Goal: Task Accomplishment & Management: Use online tool/utility

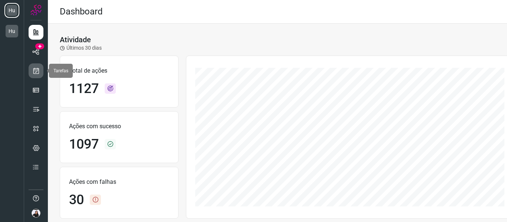
click at [36, 70] on icon at bounding box center [36, 70] width 8 height 7
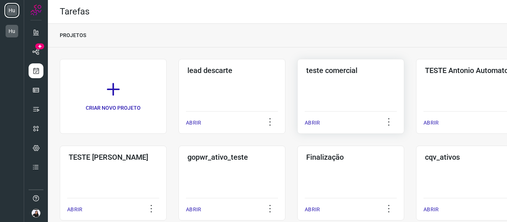
click at [377, 80] on div "teste comercial ABRIR" at bounding box center [351, 96] width 107 height 75
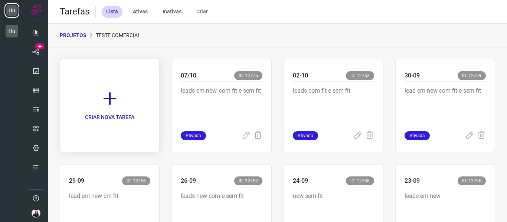
click at [123, 114] on p "CRIAR NOVA TAREFA" at bounding box center [109, 118] width 49 height 8
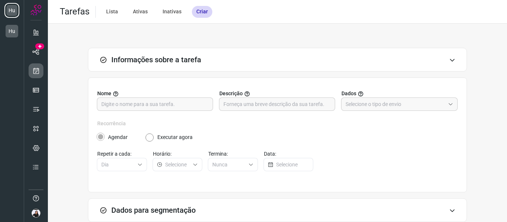
click at [38, 70] on icon at bounding box center [36, 70] width 8 height 7
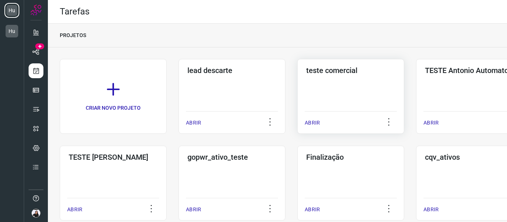
click at [398, 81] on div "teste comercial ABRIR" at bounding box center [351, 96] width 107 height 75
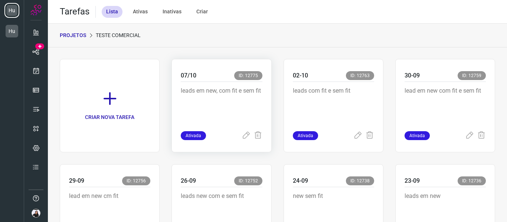
click at [245, 93] on p "leads em new, com fit e sem fit" at bounding box center [221, 105] width 81 height 37
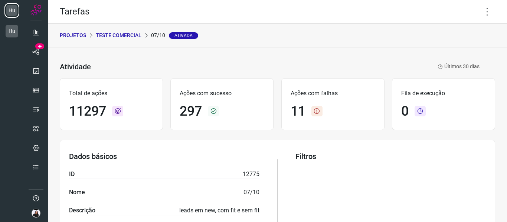
click at [120, 35] on p "teste comercial" at bounding box center [119, 36] width 46 height 8
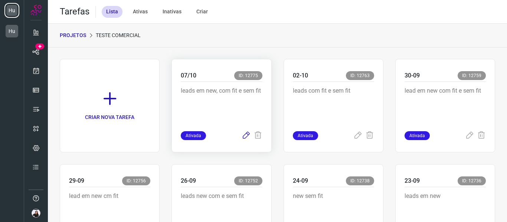
click at [243, 135] on icon at bounding box center [246, 135] width 9 height 9
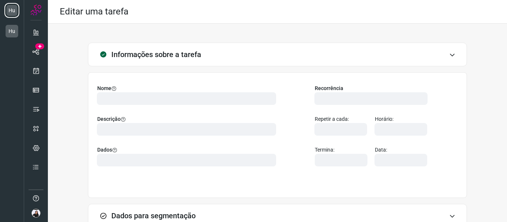
type input "576876"
type input "447231"
type input "9dca482b-561f-4138-9a50-fa2ab3fdc716"
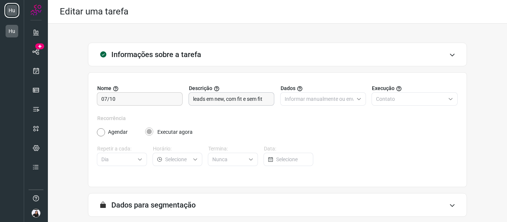
type input "LEAD 1 TENTATIVA"
type input "Huggy | Jornada Institucional"
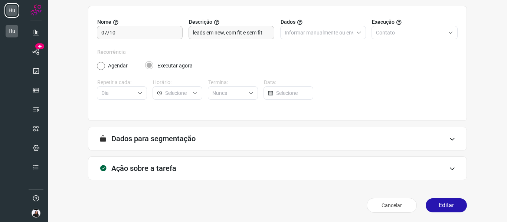
scroll to position [68, 0]
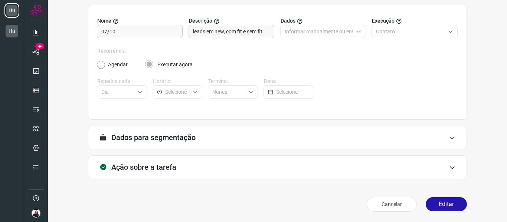
type input "AA teste comercial"
click at [213, 170] on div "Ação sobre a tarefa" at bounding box center [277, 168] width 379 height 24
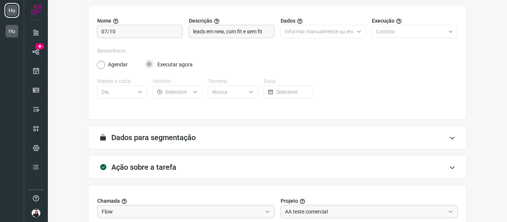
scroll to position [185, 0]
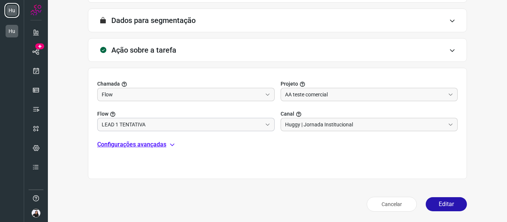
click at [232, 120] on input "LEAD 1 TENTATIVA" at bounding box center [182, 124] width 160 height 13
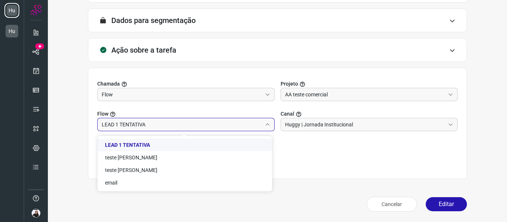
click at [163, 141] on li "LEAD 1 TENTATIVA" at bounding box center [185, 145] width 175 height 13
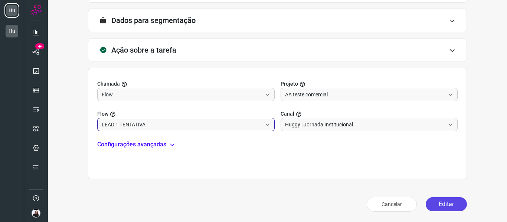
click at [454, 204] on button "Editar" at bounding box center [446, 205] width 41 height 14
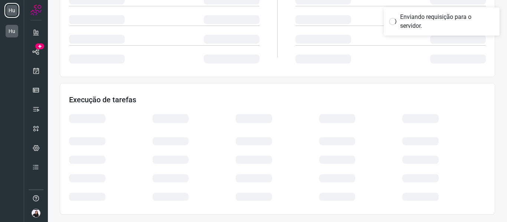
scroll to position [161, 0]
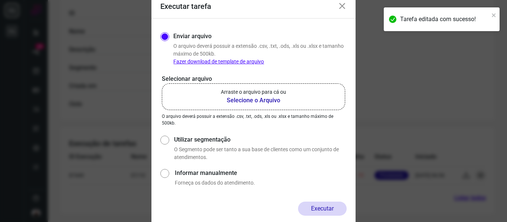
click at [268, 97] on b "Selecione o Arquivo" at bounding box center [253, 100] width 65 height 9
click at [0, 0] on input "Arraste o arquivo para cá ou Selecione o Arquivo" at bounding box center [0, 0] width 0 height 0
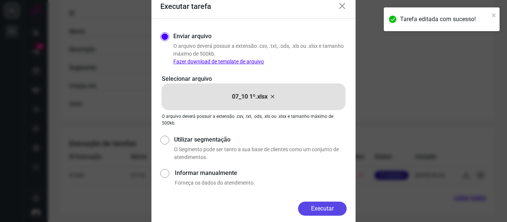
click at [322, 206] on button "Executar" at bounding box center [322, 209] width 49 height 14
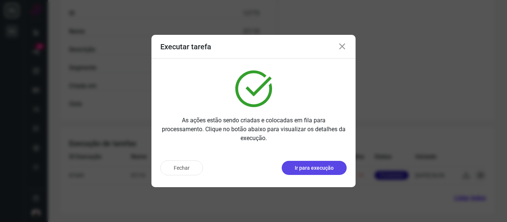
click at [328, 175] on button "Ir para execução" at bounding box center [314, 168] width 65 height 14
